Goal: Information Seeking & Learning: Check status

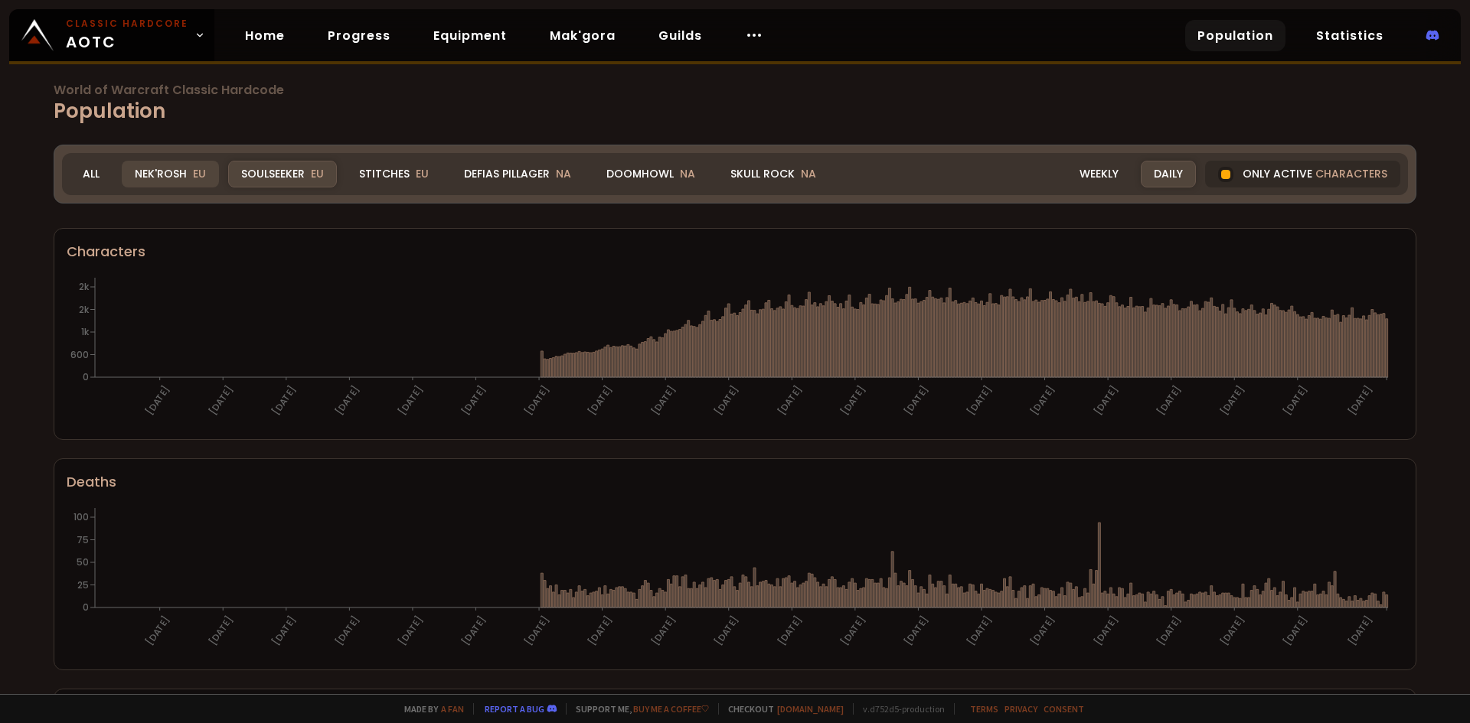
click at [169, 165] on div "Nek'Rosh EU" at bounding box center [170, 174] width 97 height 27
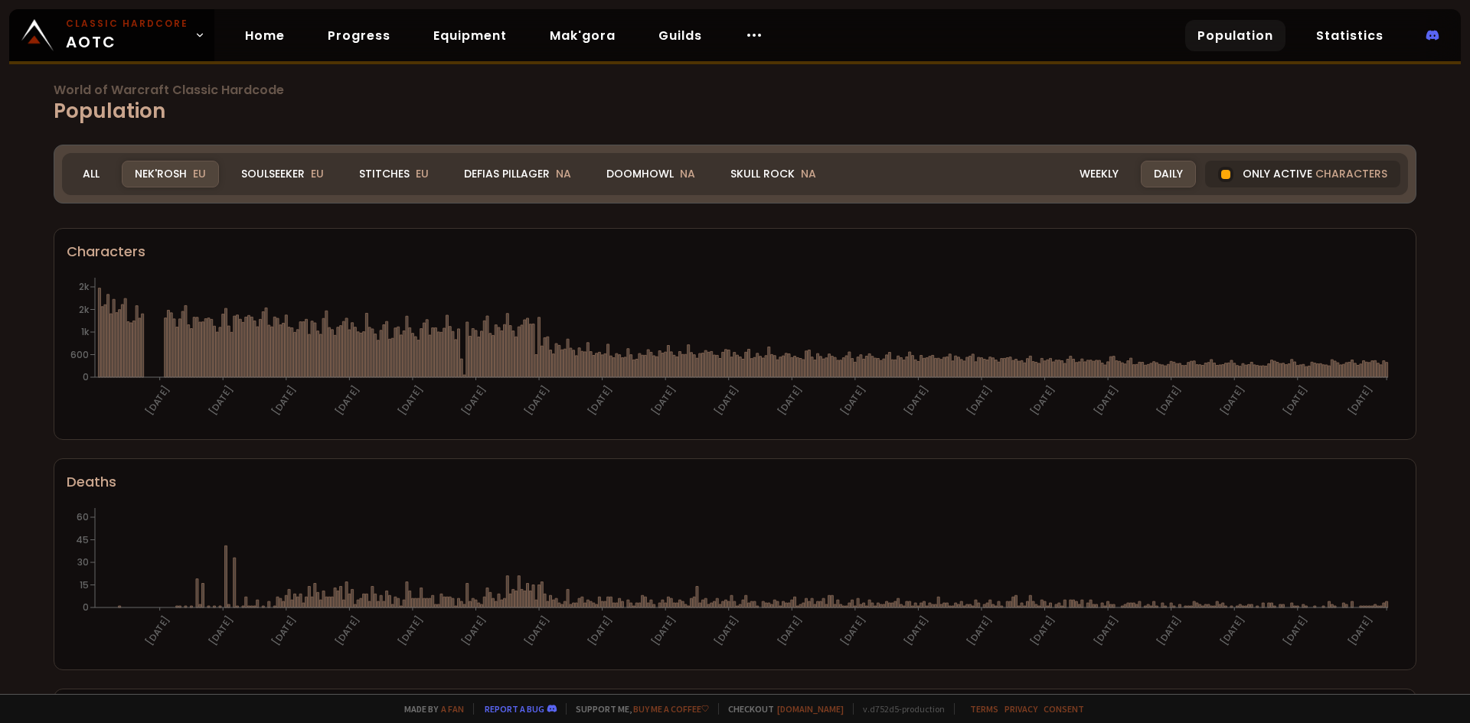
click at [278, 108] on h1 "World of Warcraft Classic Hardcode Population" at bounding box center [735, 105] width 1362 height 42
click at [298, 157] on div "Realm Nek'Rosh All Nek'Rosh EU Soulseeker EU Stitches EU Defias Pillager NA Doo…" at bounding box center [735, 174] width 1346 height 42
click at [304, 163] on div "Soulseeker EU" at bounding box center [282, 174] width 109 height 27
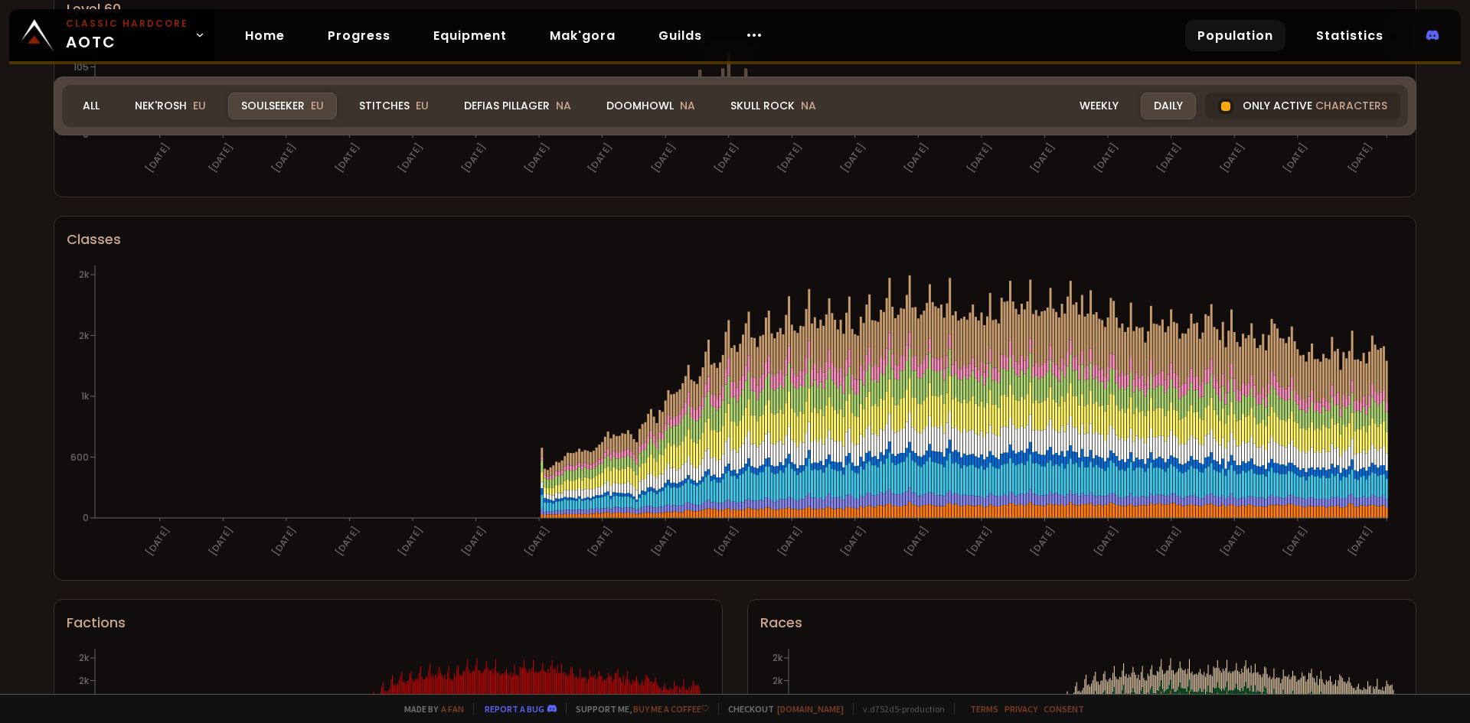
scroll to position [838, 0]
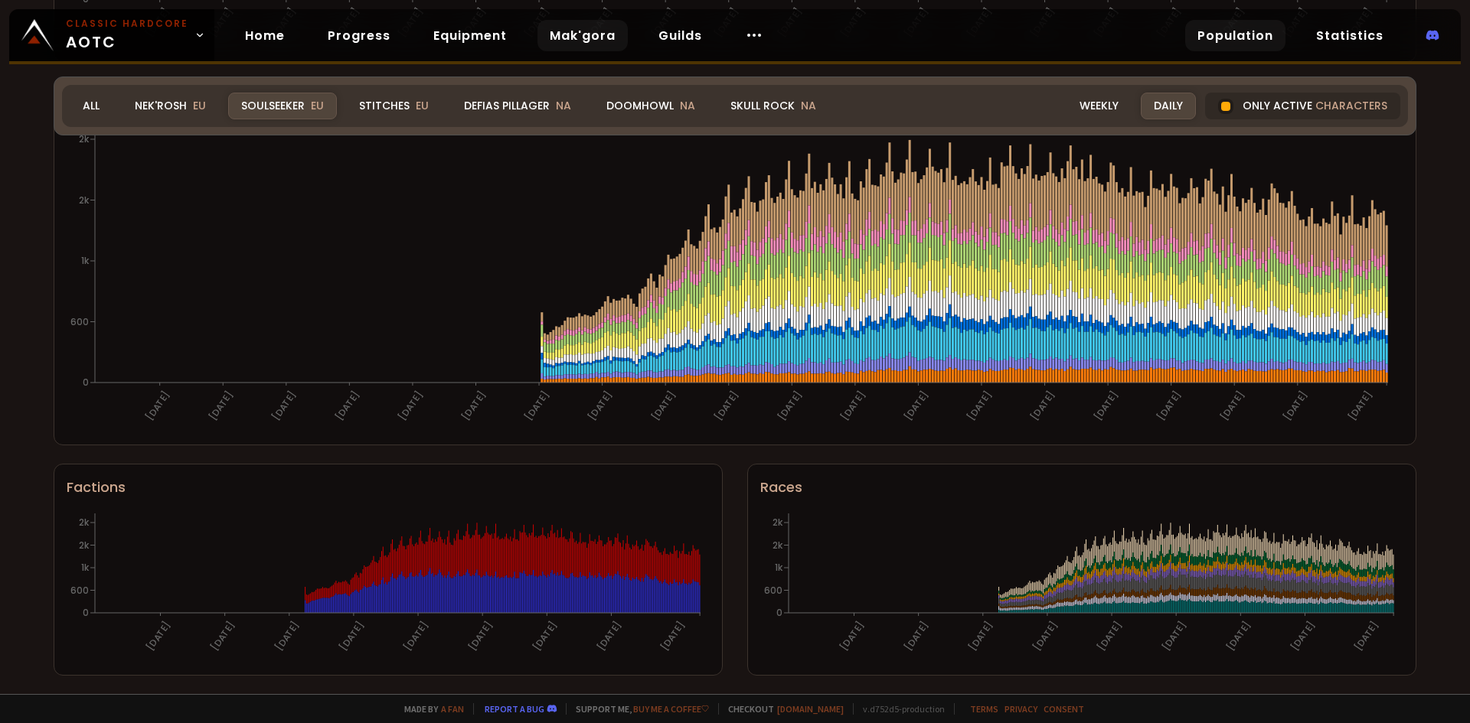
click at [553, 33] on link "Mak'gora" at bounding box center [582, 35] width 90 height 31
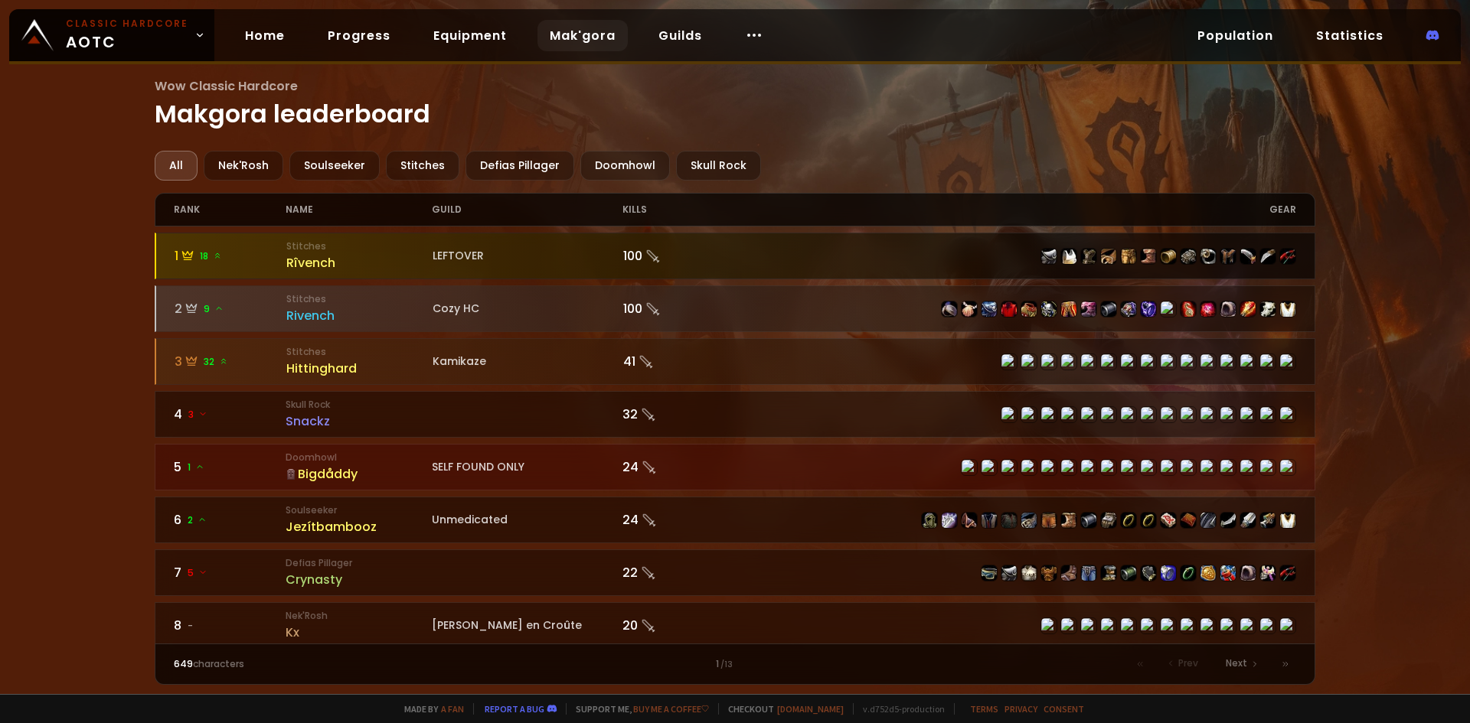
click at [384, 246] on small "Stitches" at bounding box center [359, 247] width 146 height 14
